Goal: Information Seeking & Learning: Learn about a topic

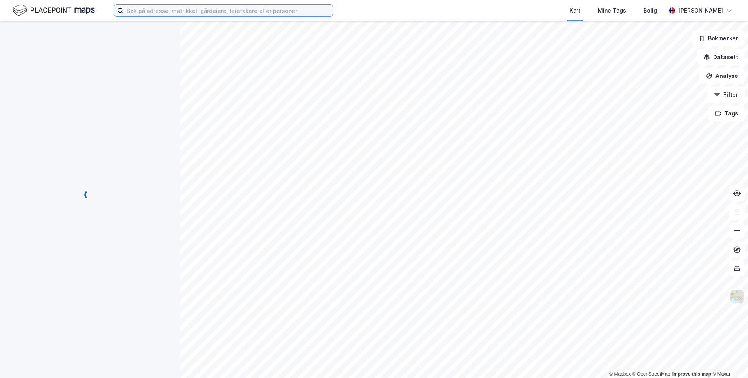
click at [143, 12] on input at bounding box center [227, 11] width 209 height 12
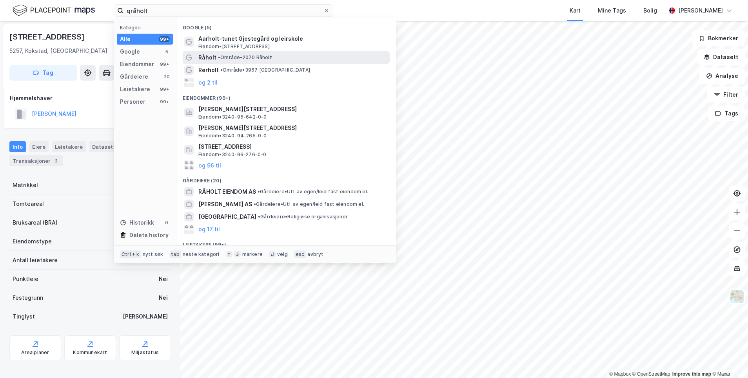
click at [230, 59] on span "• Område • 2070 [GEOGRAPHIC_DATA]" at bounding box center [245, 57] width 54 height 6
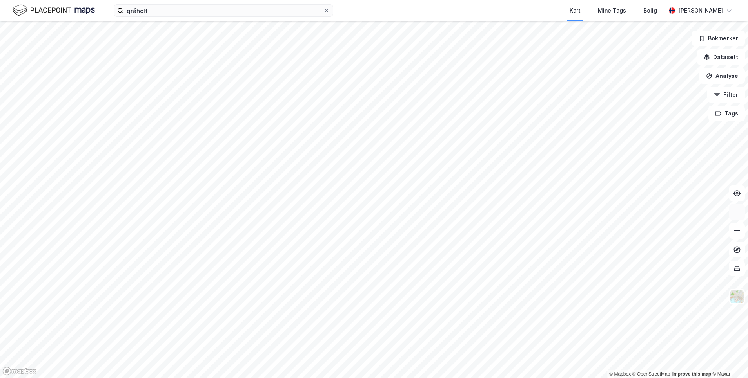
click at [737, 215] on icon at bounding box center [737, 212] width 8 height 8
click at [738, 233] on icon at bounding box center [737, 231] width 8 height 8
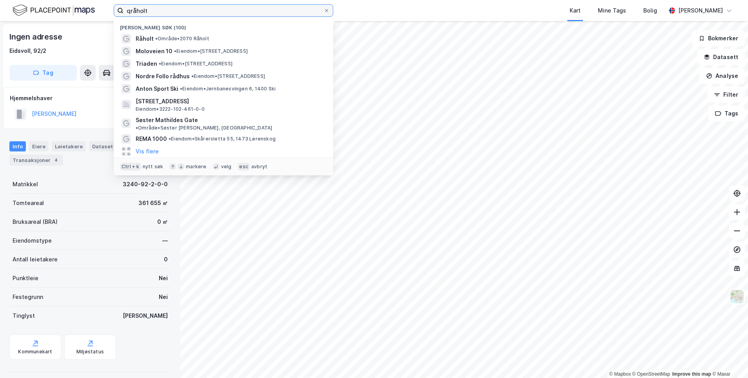
drag, startPoint x: 160, startPoint y: 11, endPoint x: 116, endPoint y: 12, distance: 43.9
click at [116, 12] on label "qråholt" at bounding box center [223, 10] width 219 height 13
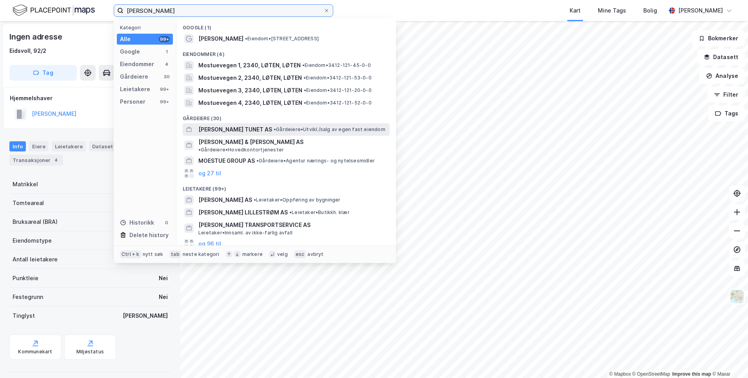
type input "[PERSON_NAME]"
click at [233, 129] on span "[PERSON_NAME] TUNET AS" at bounding box center [235, 129] width 74 height 9
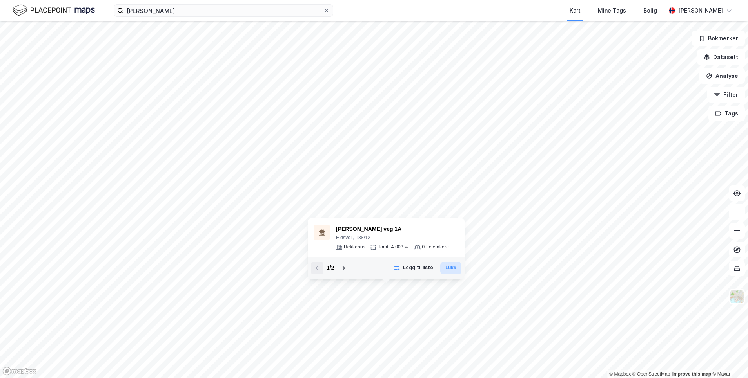
click at [449, 267] on button "Lukk" at bounding box center [450, 268] width 21 height 13
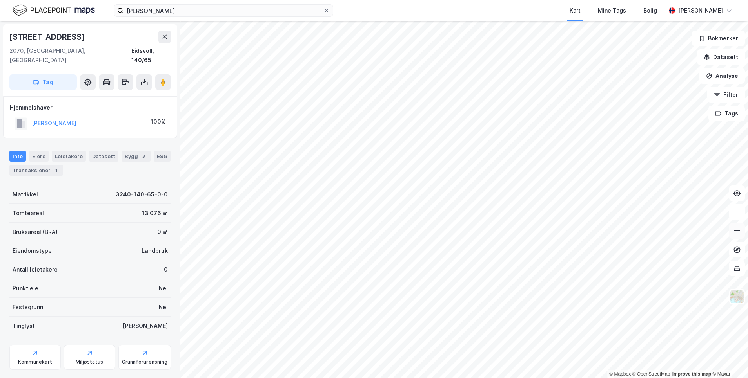
click at [740, 234] on icon at bounding box center [737, 231] width 8 height 8
click at [737, 215] on icon at bounding box center [737, 212] width 8 height 8
click at [736, 234] on icon at bounding box center [737, 231] width 8 height 8
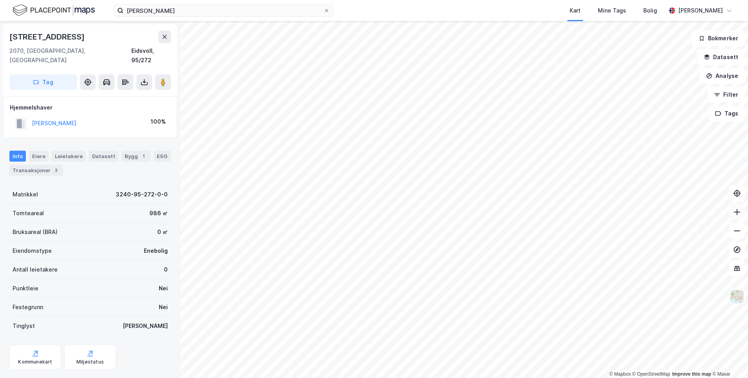
click at [735, 215] on icon at bounding box center [737, 212] width 8 height 8
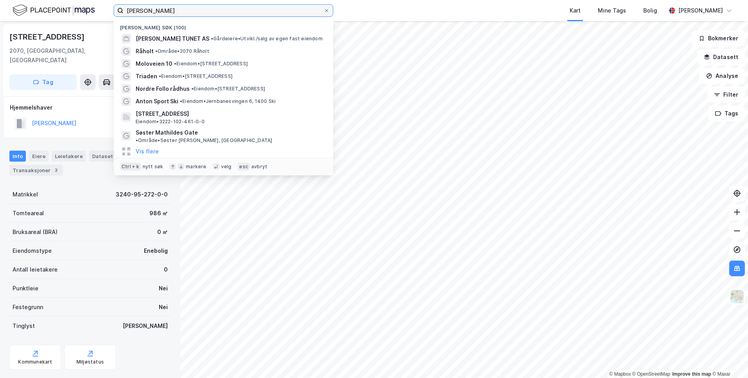
click at [147, 13] on input "[PERSON_NAME]" at bounding box center [223, 11] width 200 height 12
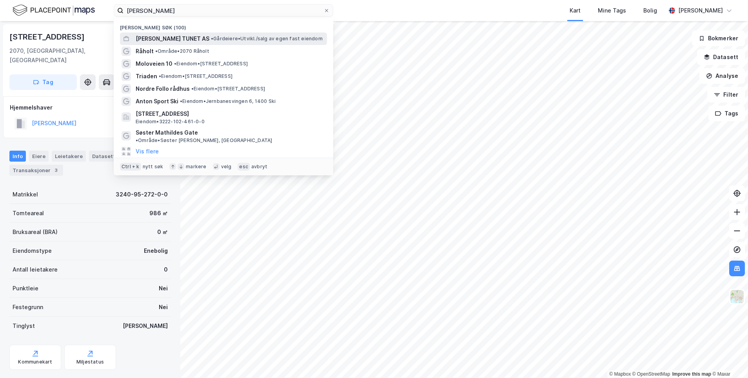
click at [161, 39] on span "[PERSON_NAME] TUNET AS" at bounding box center [173, 38] width 74 height 9
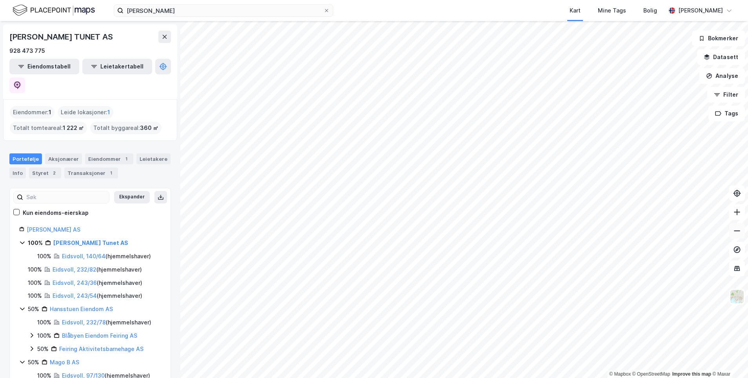
click at [737, 234] on icon at bounding box center [737, 231] width 8 height 8
click at [737, 215] on icon at bounding box center [737, 212] width 8 height 8
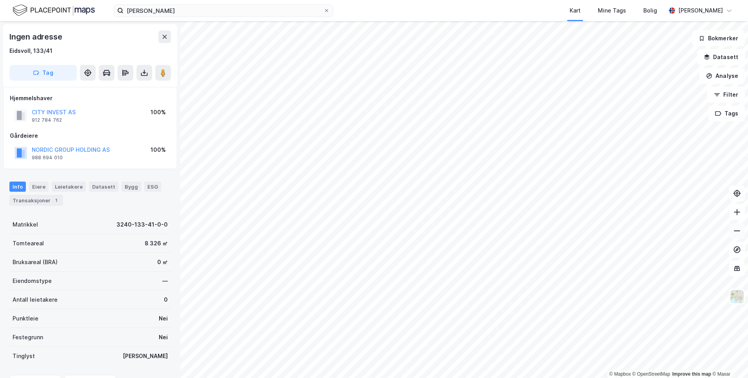
click at [737, 233] on icon at bounding box center [737, 231] width 8 height 8
click at [738, 211] on icon at bounding box center [737, 212] width 8 height 8
